Goal: Task Accomplishment & Management: Use online tool/utility

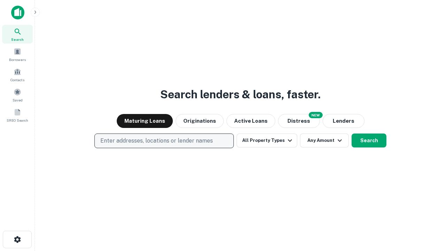
click at [164, 141] on p "Enter addresses, locations or lender names" at bounding box center [156, 141] width 113 height 8
type input "**********"
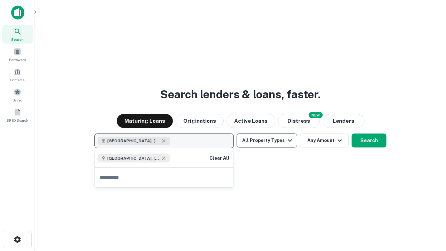
click at [267, 140] on button "All Property Types" at bounding box center [267, 140] width 61 height 14
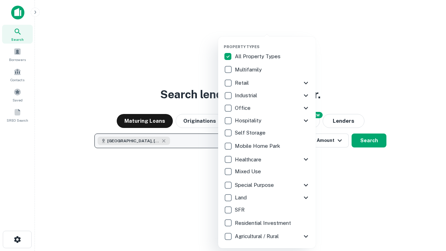
click at [273, 42] on button "button" at bounding box center [273, 42] width 98 height 0
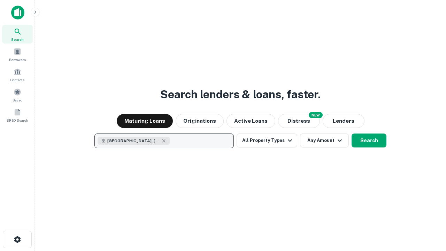
scroll to position [11, 0]
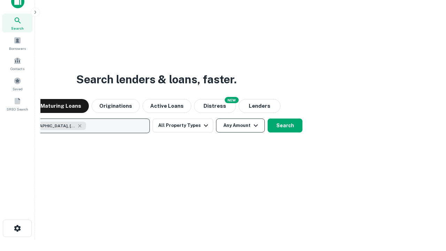
click at [216, 118] on button "Any Amount" at bounding box center [240, 125] width 49 height 14
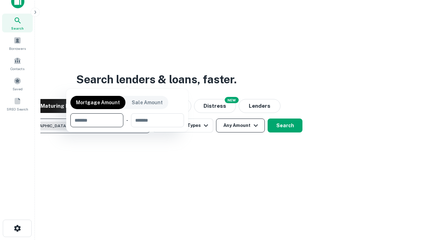
scroll to position [50, 197]
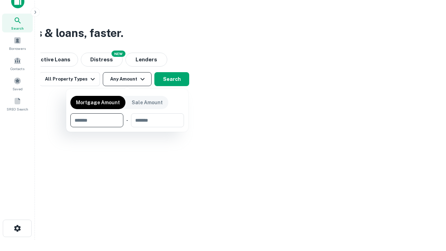
type input "*******"
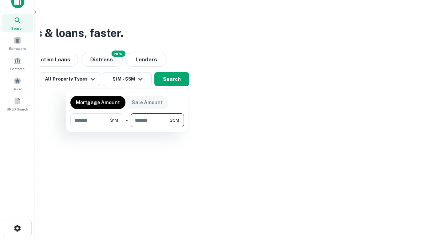
type input "*******"
click at [127, 127] on button "button" at bounding box center [127, 127] width 114 height 0
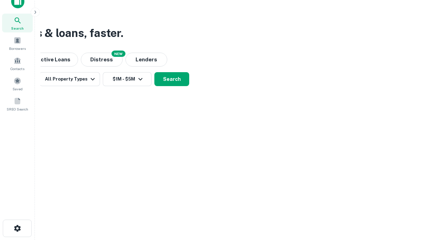
scroll to position [11, 0]
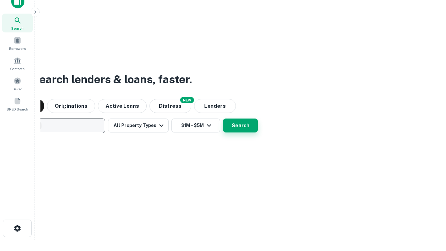
click at [223, 118] on button "Search" at bounding box center [240, 125] width 35 height 14
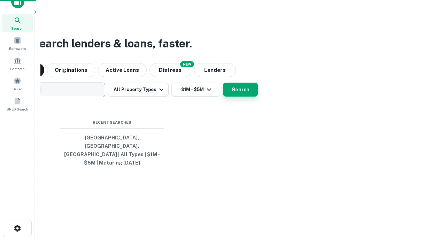
scroll to position [23, 197]
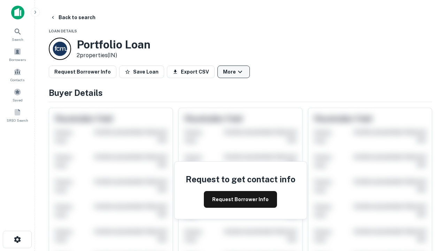
click at [234, 72] on button "More" at bounding box center [233, 72] width 32 height 13
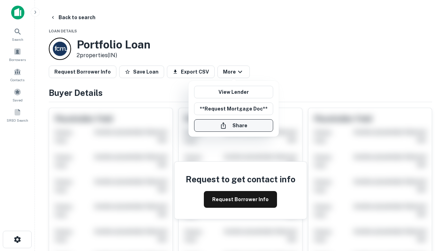
click at [234, 125] on button "Share" at bounding box center [233, 125] width 79 height 13
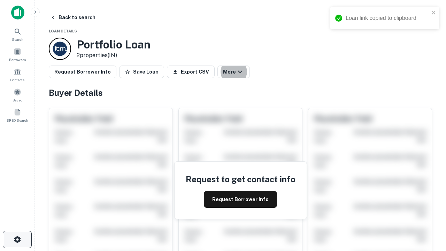
click at [17, 239] on icon "button" at bounding box center [17, 239] width 8 height 8
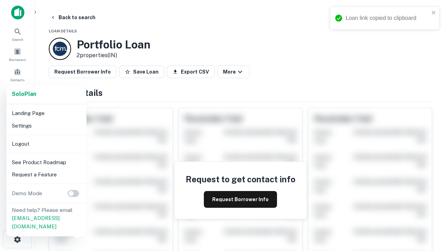
click at [46, 144] on li "Logout" at bounding box center [46, 144] width 75 height 13
